Goal: Task Accomplishment & Management: Use online tool/utility

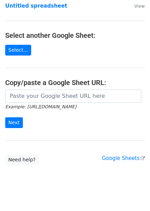
scroll to position [112, 0]
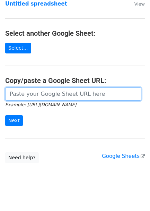
click at [40, 89] on input "url" at bounding box center [73, 93] width 136 height 13
paste input "https://docs.google.com/spreadsheets/d/1MoB4Aa7zYqKjOCs8fJ68e9F9o4Afx3nazPzrEUO…"
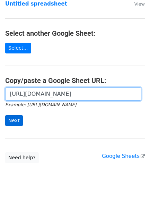
type input "https://docs.google.com/spreadsheets/d/1MoB4Aa7zYqKjOCs8fJ68e9F9o4Afx3nazPzrEUO…"
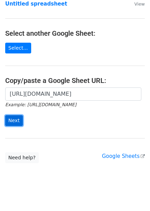
click at [12, 116] on input "Next" at bounding box center [14, 120] width 18 height 11
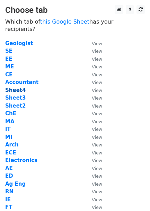
click at [17, 87] on strong "Sheet4" at bounding box center [15, 90] width 20 height 6
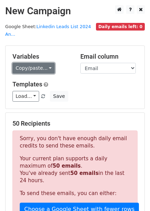
click at [36, 63] on link "Copy/paste..." at bounding box center [33, 68] width 42 height 11
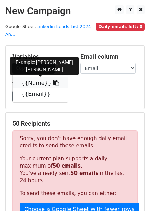
click at [40, 77] on link "{{Name}}" at bounding box center [40, 82] width 55 height 11
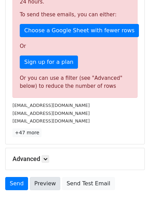
scroll to position [209, 0]
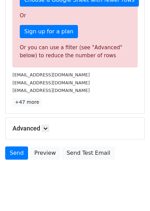
click at [44, 125] on h5 "Advanced" at bounding box center [74, 129] width 125 height 8
click at [46, 125] on link at bounding box center [46, 129] width 8 height 8
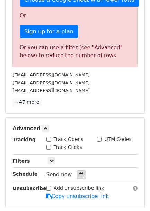
click at [79, 172] on icon at bounding box center [81, 174] width 5 height 5
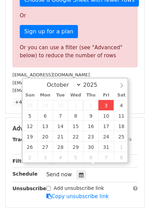
type input "2025-10-03 14:17"
type input "02"
type input "17"
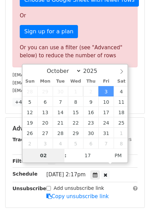
type input "6"
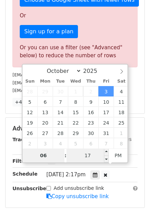
type input "06"
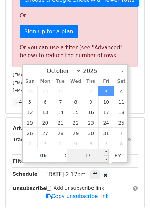
type input "2025-10-03 18:17"
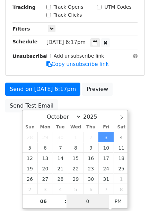
type input "00"
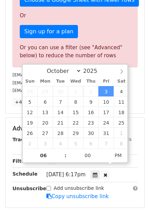
type input "2025-10-03 18:00"
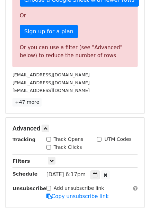
click at [113, 189] on div "Add unsubscribe link Copy unsubscribe link" at bounding box center [92, 193] width 102 height 16
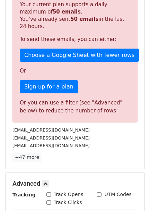
scroll to position [193, 0]
